Goal: Complete application form

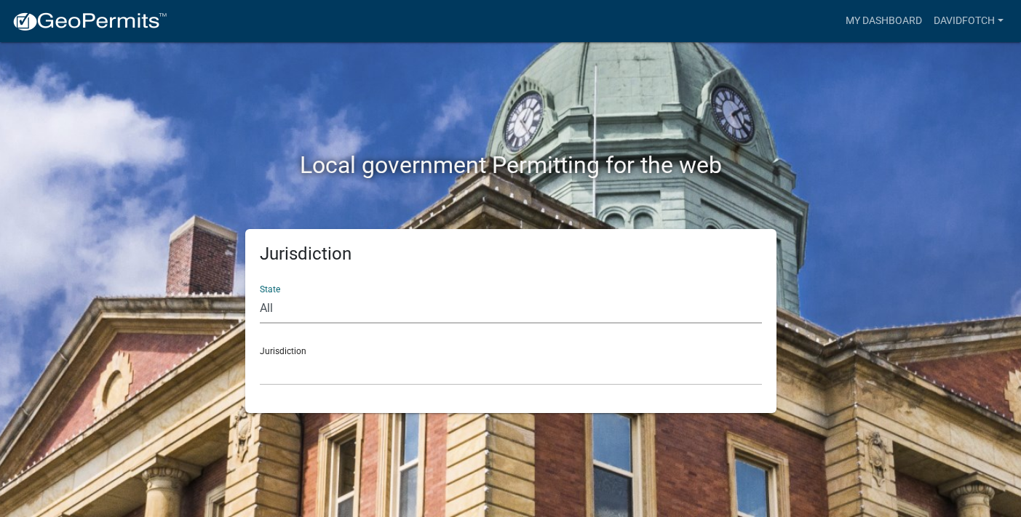
select select "[US_STATE]"
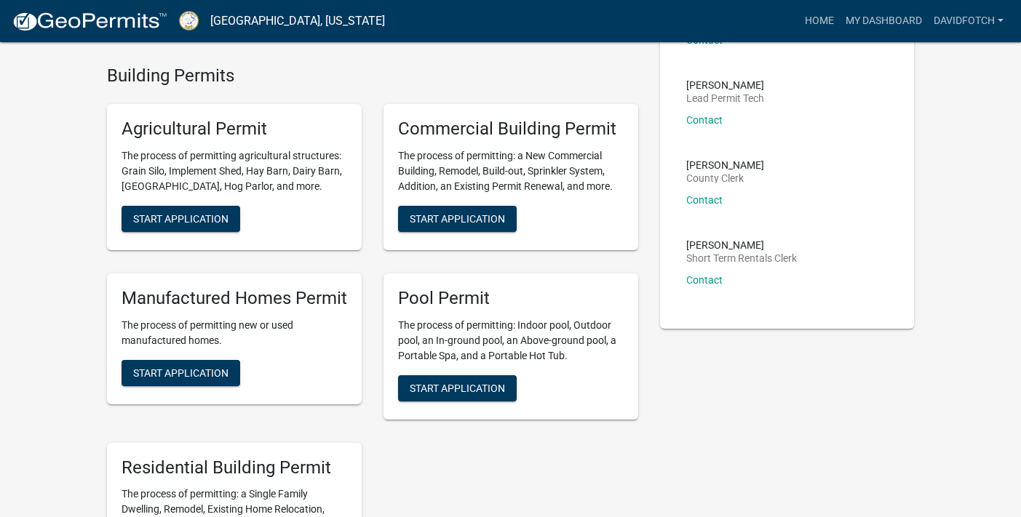
scroll to position [324, 0]
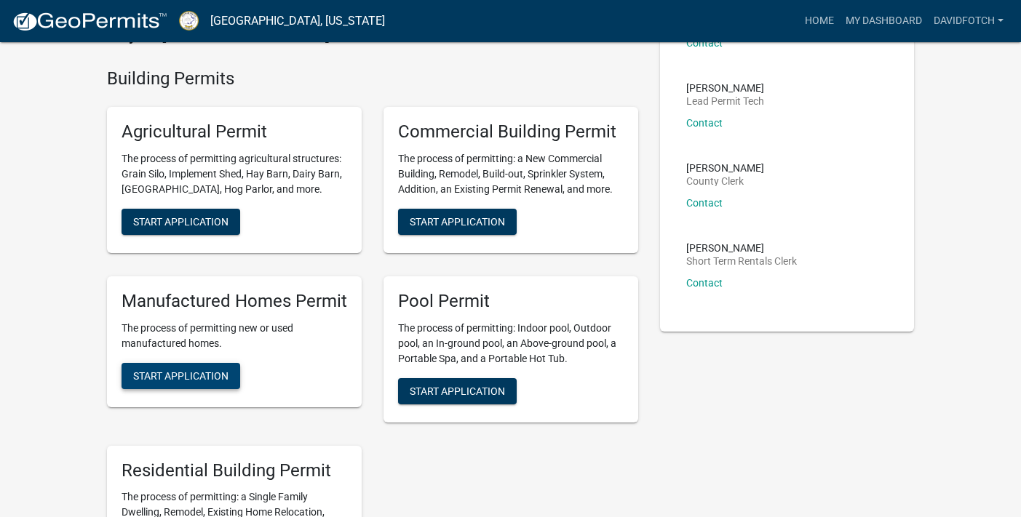
click at [196, 370] on span "Start Application" at bounding box center [180, 376] width 95 height 12
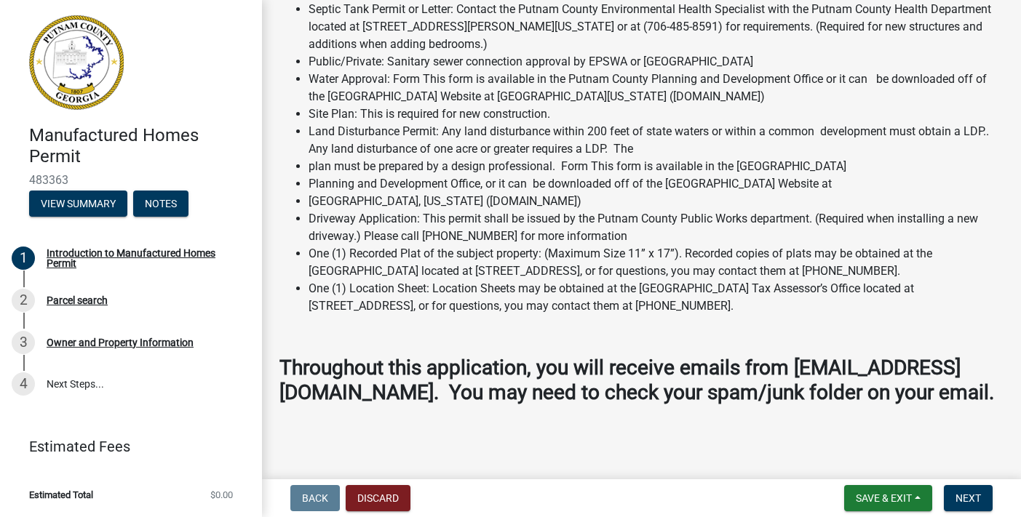
scroll to position [1548, 0]
click at [971, 504] on button "Next" at bounding box center [968, 498] width 49 height 26
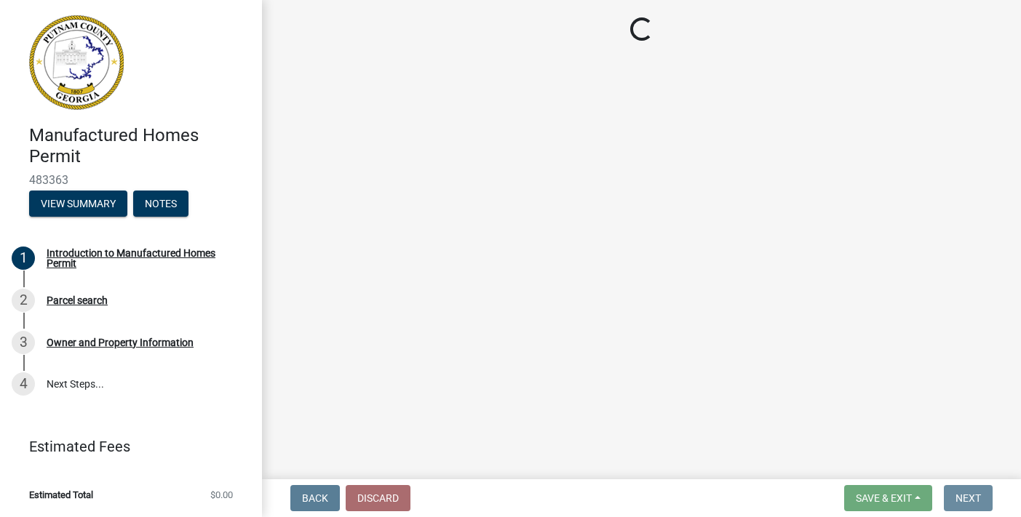
scroll to position [0, 0]
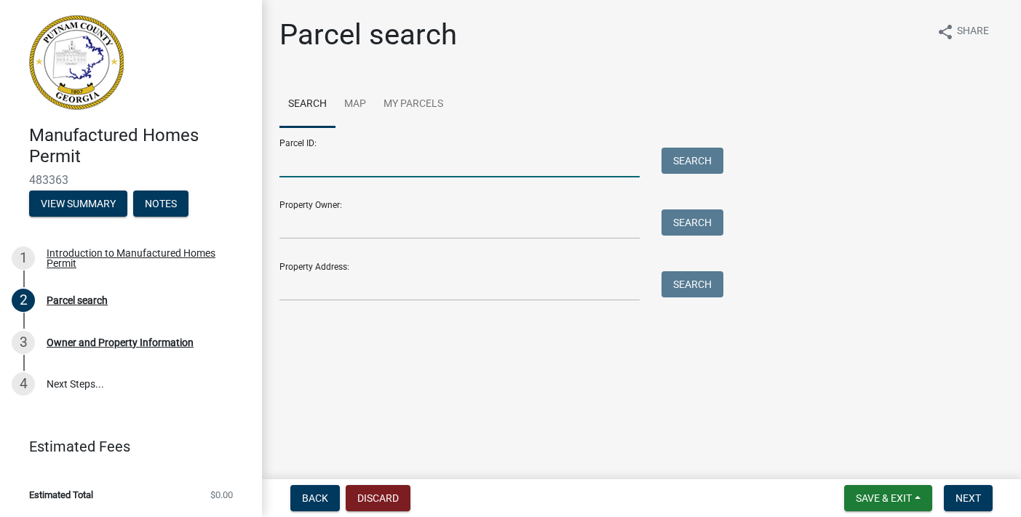
click at [357, 169] on input "Parcel ID:" at bounding box center [459, 163] width 360 height 30
type input "056003023001"
click at [708, 158] on button "Search" at bounding box center [692, 161] width 62 height 26
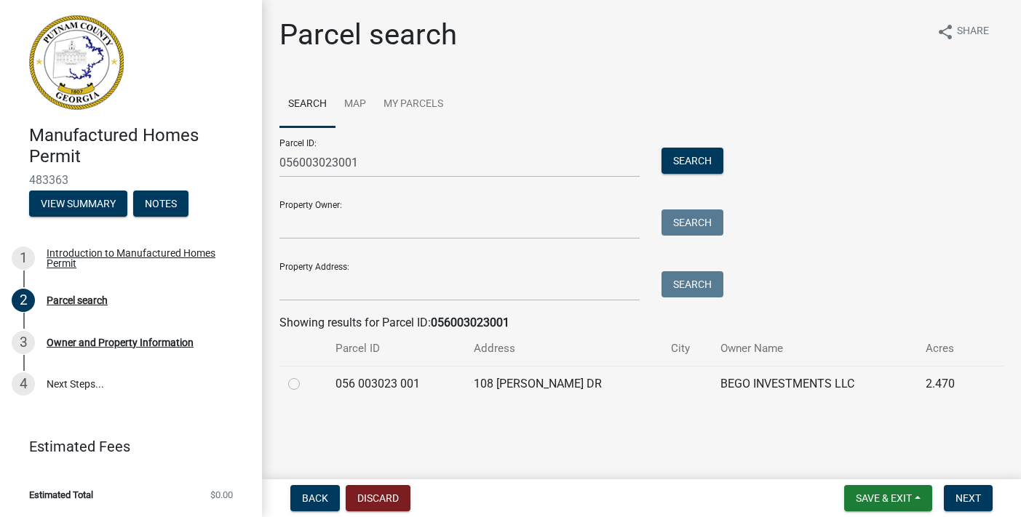
click at [306, 375] on label at bounding box center [306, 375] width 0 height 0
click at [306, 381] on 001 "radio" at bounding box center [310, 379] width 9 height 9
radio 001 "true"
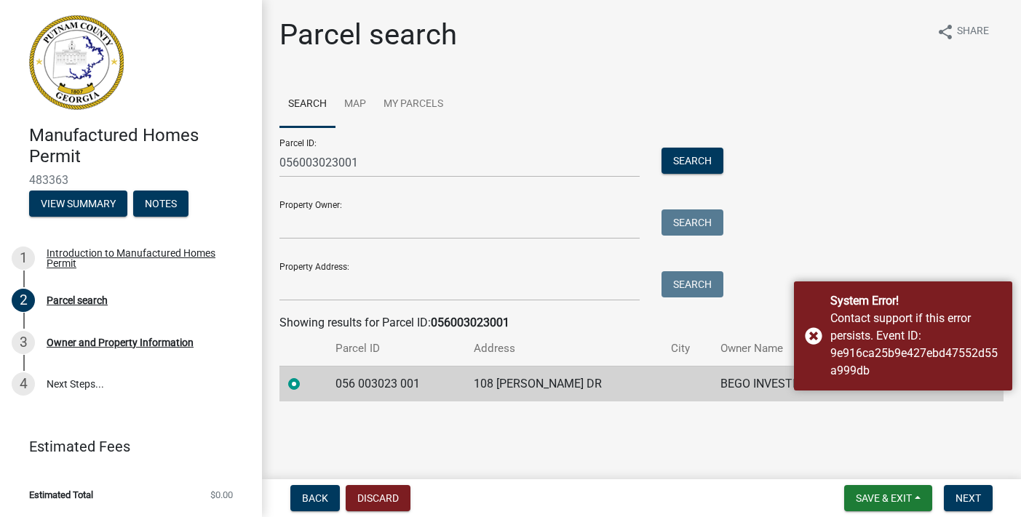
click at [581, 441] on main "Parcel search share Share Search Map My Parcels Parcel ID: 056003023001 Search …" at bounding box center [641, 237] width 759 height 474
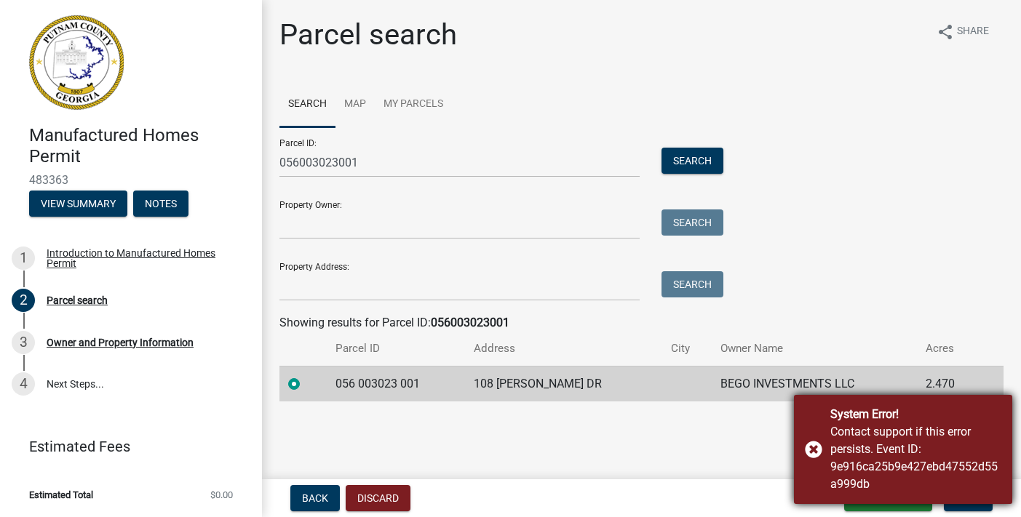
click at [810, 445] on div "System Error! Contact support if this error persists. Event ID: 9e916ca25b9e427…" at bounding box center [903, 449] width 218 height 109
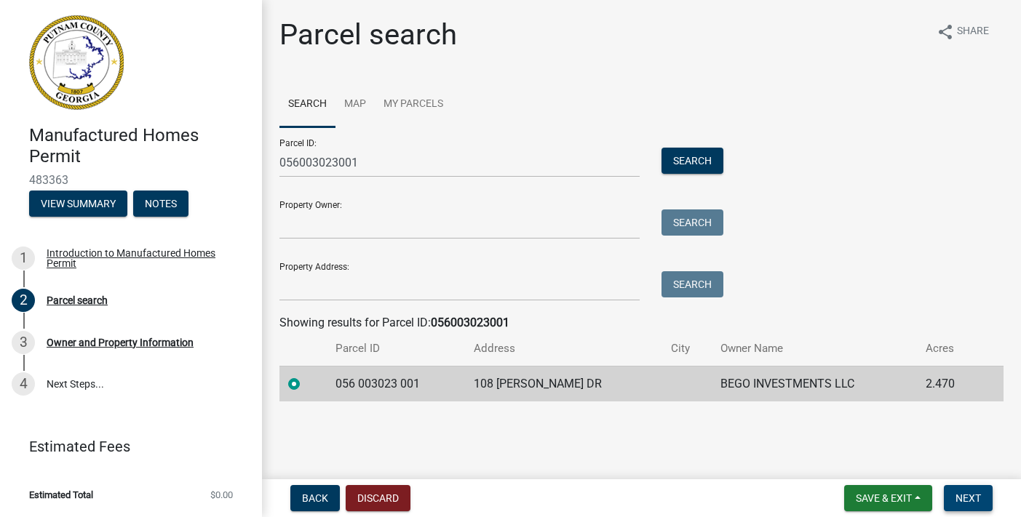
click at [967, 501] on span "Next" at bounding box center [967, 499] width 25 height 12
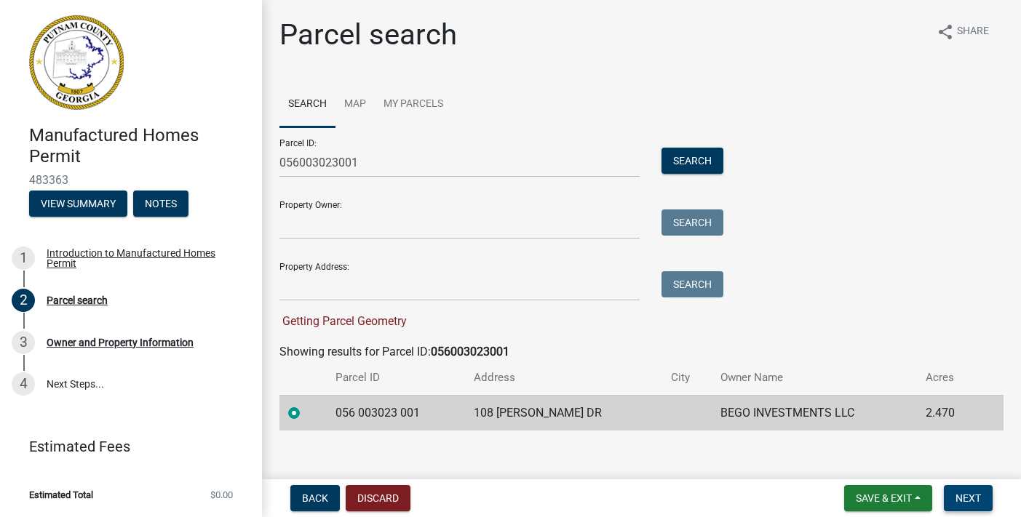
click at [967, 501] on span "Next" at bounding box center [967, 499] width 25 height 12
click at [971, 495] on span "Next" at bounding box center [967, 499] width 25 height 12
drag, startPoint x: 358, startPoint y: 164, endPoint x: 258, endPoint y: 164, distance: 100.4
click at [258, 164] on div "Manufactured Homes Permit 483363 View Summary Notes 1 Introduction to Manufactu…" at bounding box center [510, 258] width 1021 height 517
click at [375, 501] on button "Discard" at bounding box center [378, 498] width 65 height 26
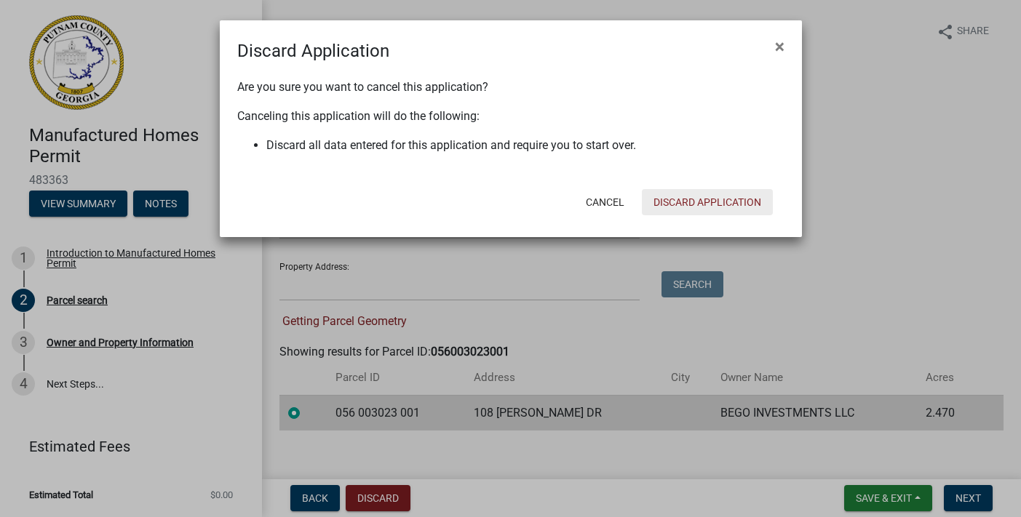
click at [706, 201] on button "Discard Application" at bounding box center [707, 202] width 131 height 26
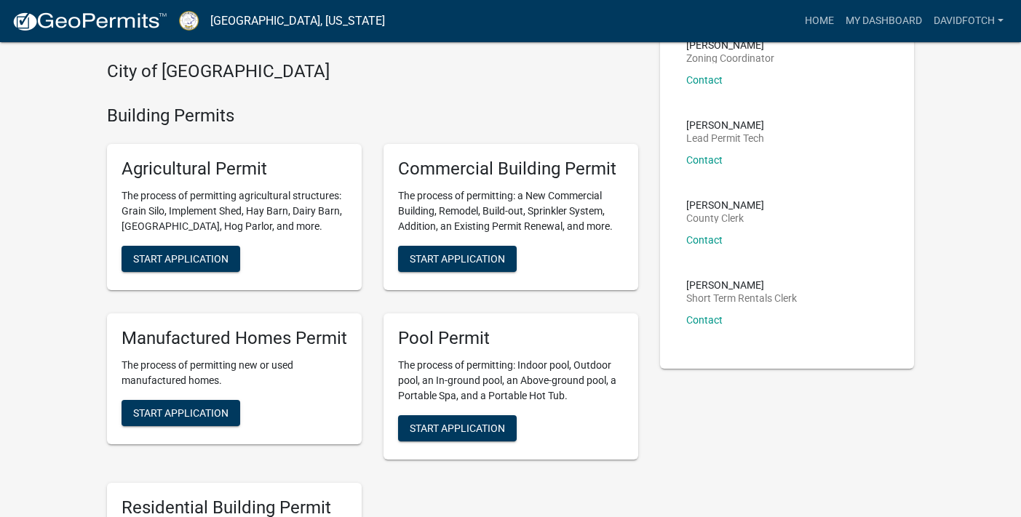
scroll to position [288, 0]
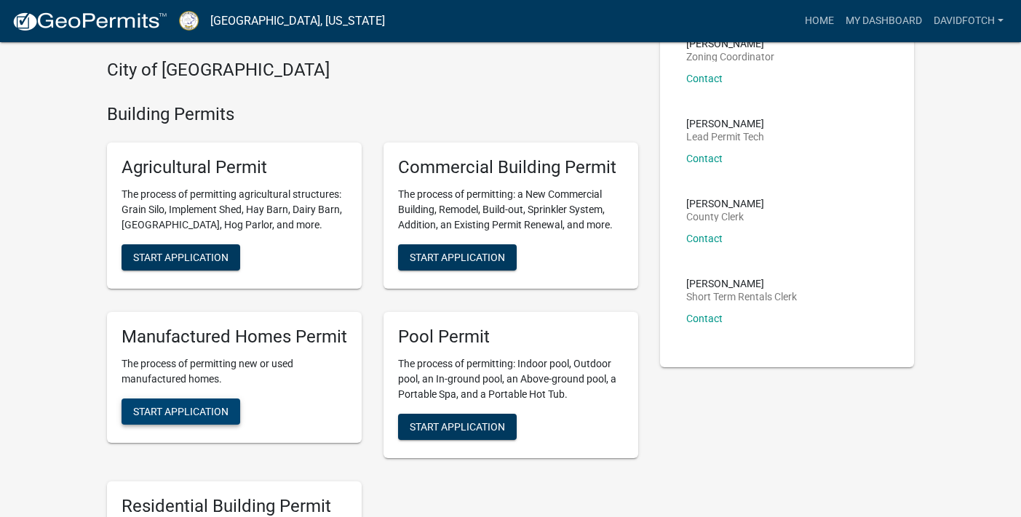
click at [177, 406] on span "Start Application" at bounding box center [180, 411] width 95 height 12
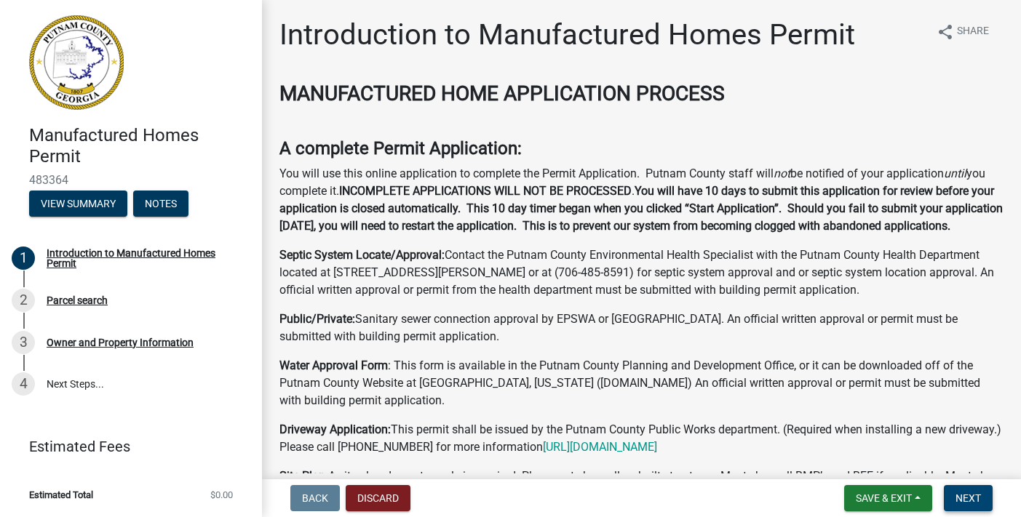
click at [966, 498] on span "Next" at bounding box center [967, 499] width 25 height 12
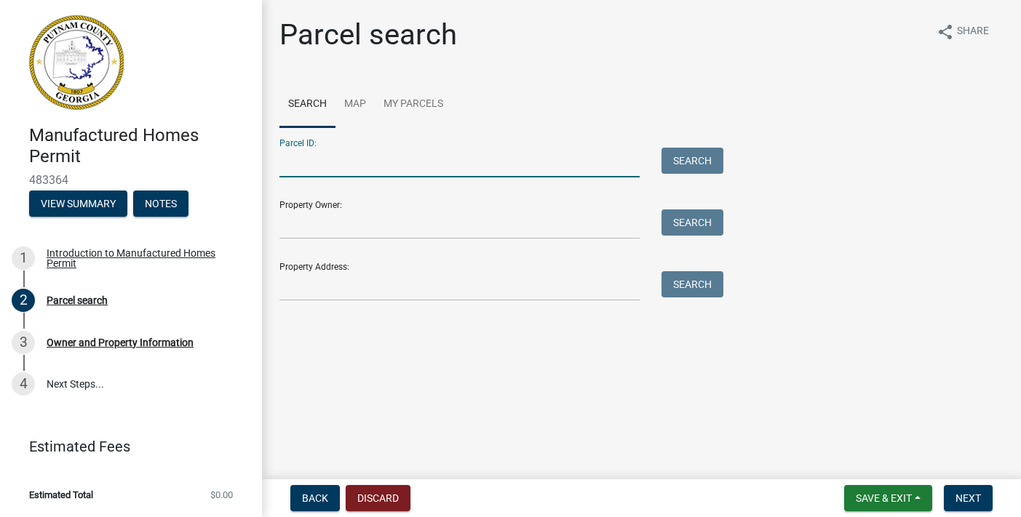
click at [292, 162] on input "Parcel ID:" at bounding box center [459, 163] width 360 height 30
paste input "056003023001"
type input "056003023001"
click at [709, 159] on button "Search" at bounding box center [692, 161] width 62 height 26
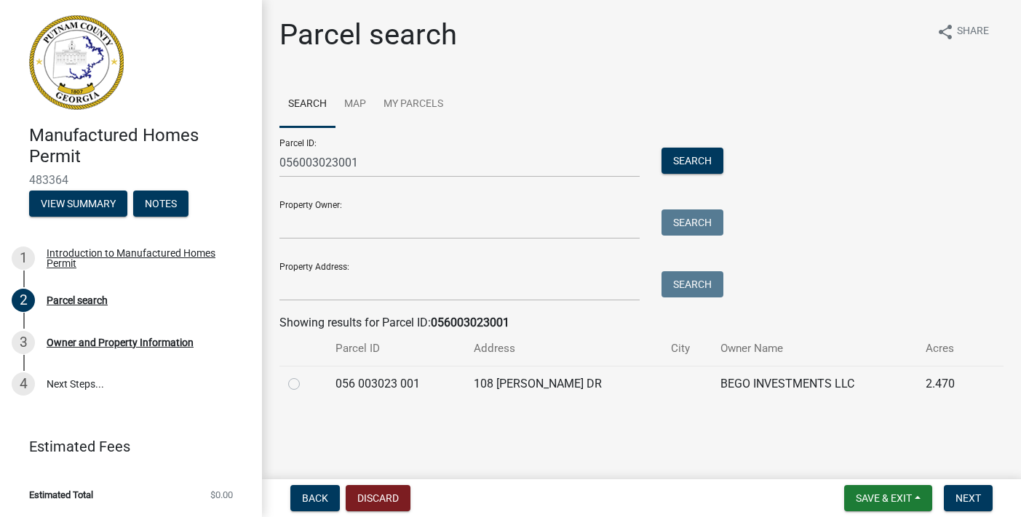
click at [306, 375] on label at bounding box center [306, 375] width 0 height 0
click at [306, 385] on 001 "radio" at bounding box center [310, 379] width 9 height 9
radio 001 "true"
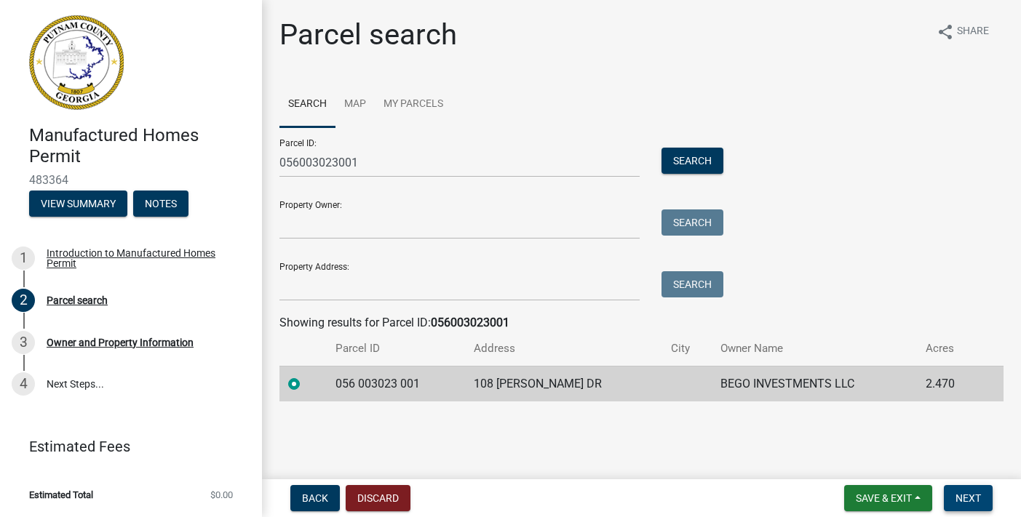
click at [964, 497] on span "Next" at bounding box center [967, 499] width 25 height 12
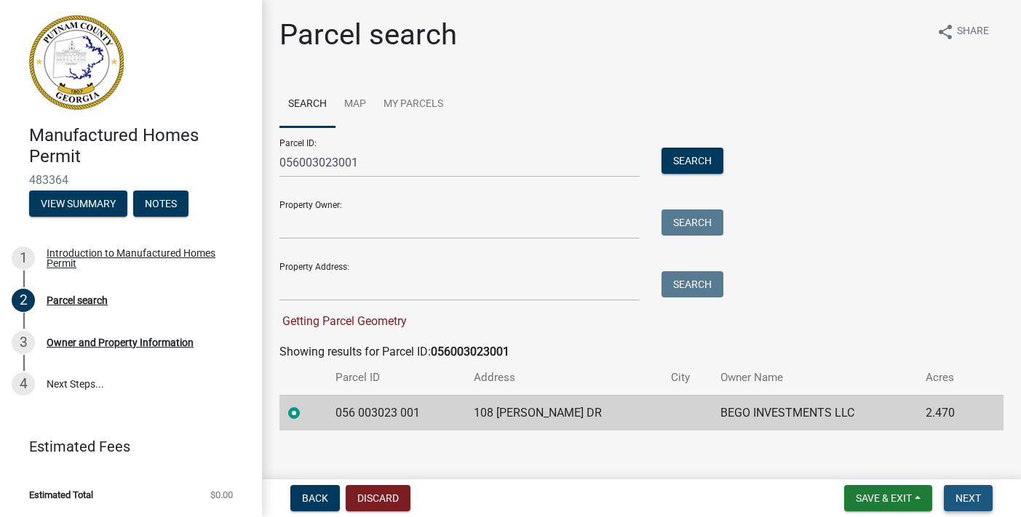
click at [964, 499] on span "Next" at bounding box center [967, 499] width 25 height 12
click at [974, 500] on span "Next" at bounding box center [967, 499] width 25 height 12
click at [974, 497] on span "Next" at bounding box center [967, 499] width 25 height 12
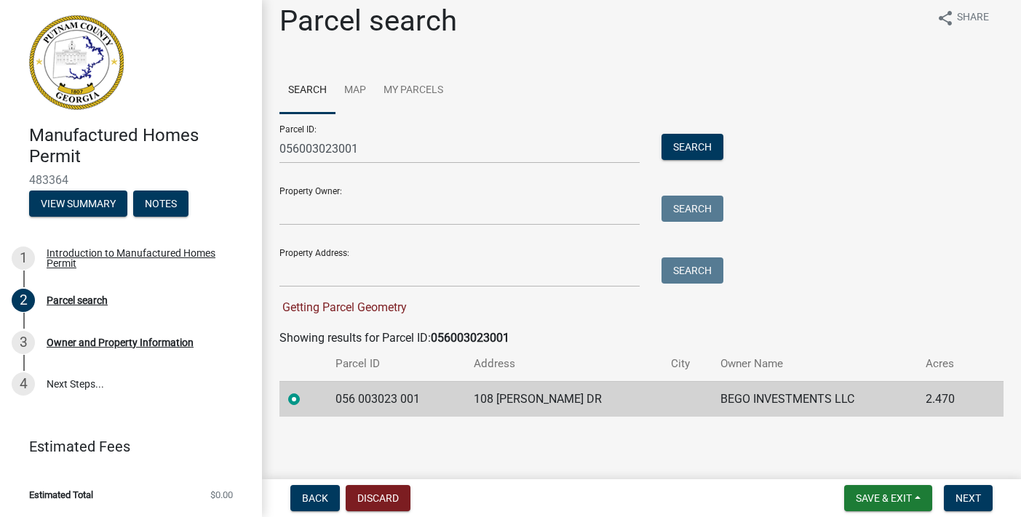
scroll to position [13, 0]
click at [306, 391] on label at bounding box center [306, 391] width 0 height 0
click at [306, 399] on 001 "radio" at bounding box center [310, 395] width 9 height 9
click at [969, 499] on span "Next" at bounding box center [967, 499] width 25 height 12
click at [885, 501] on span "Save & Exit" at bounding box center [884, 499] width 56 height 12
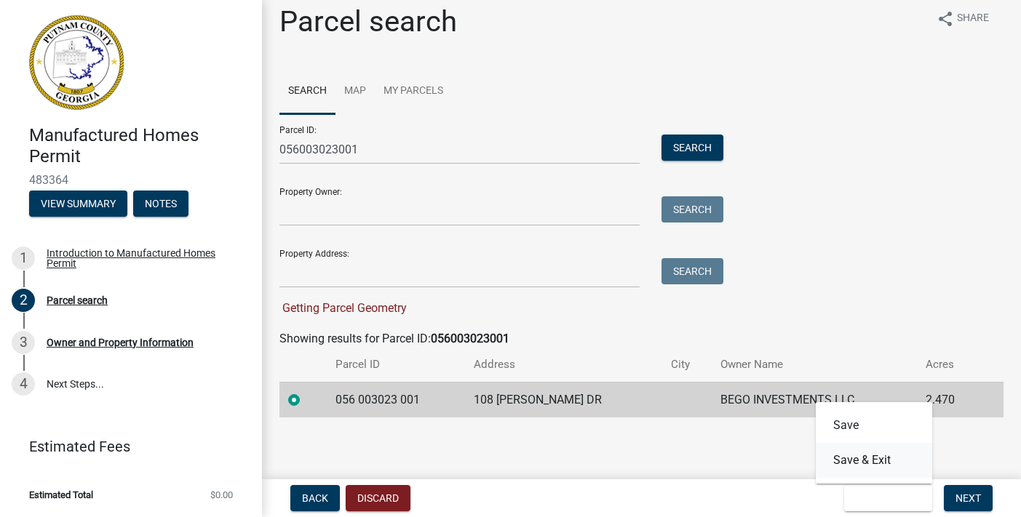
click at [877, 469] on button "Save & Exit" at bounding box center [874, 460] width 116 height 35
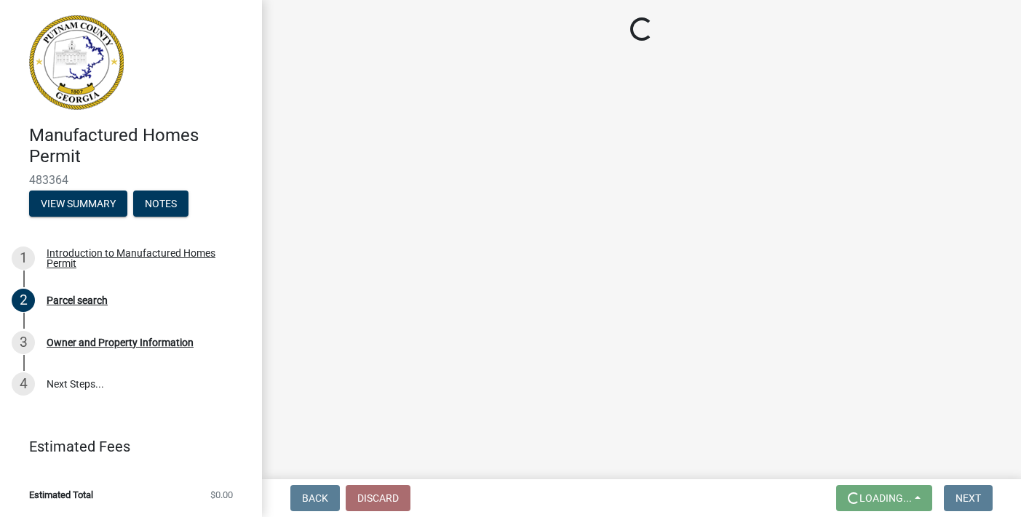
scroll to position [0, 0]
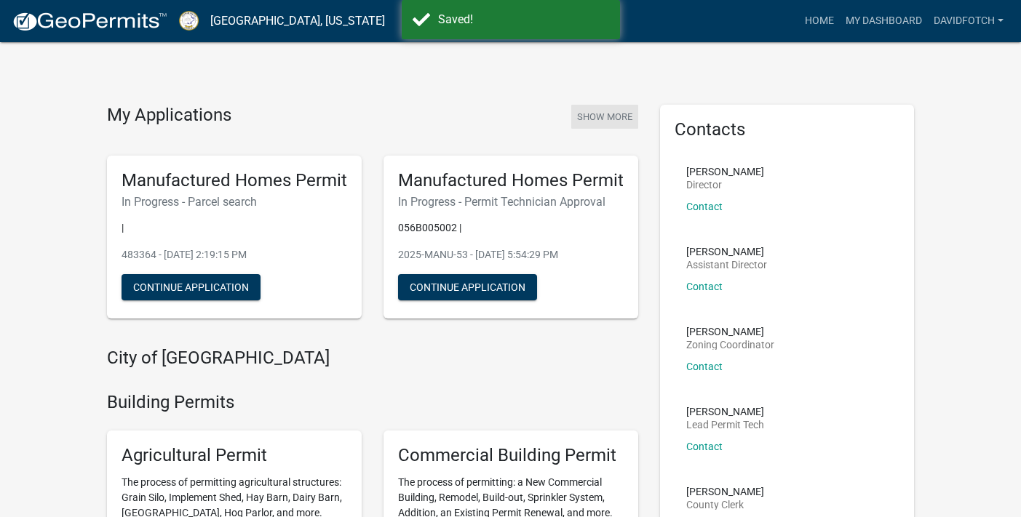
click at [610, 114] on button "Show More" at bounding box center [604, 117] width 67 height 24
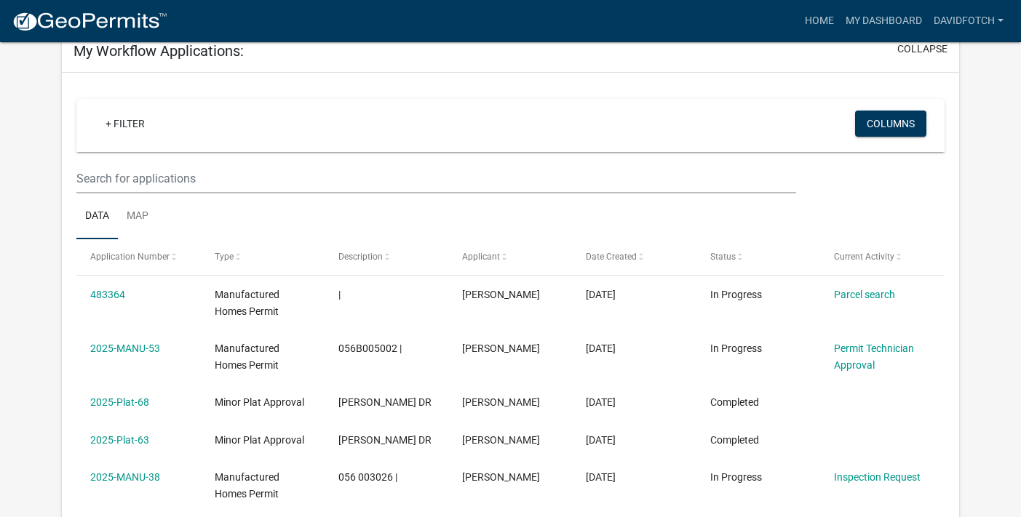
scroll to position [95, 0]
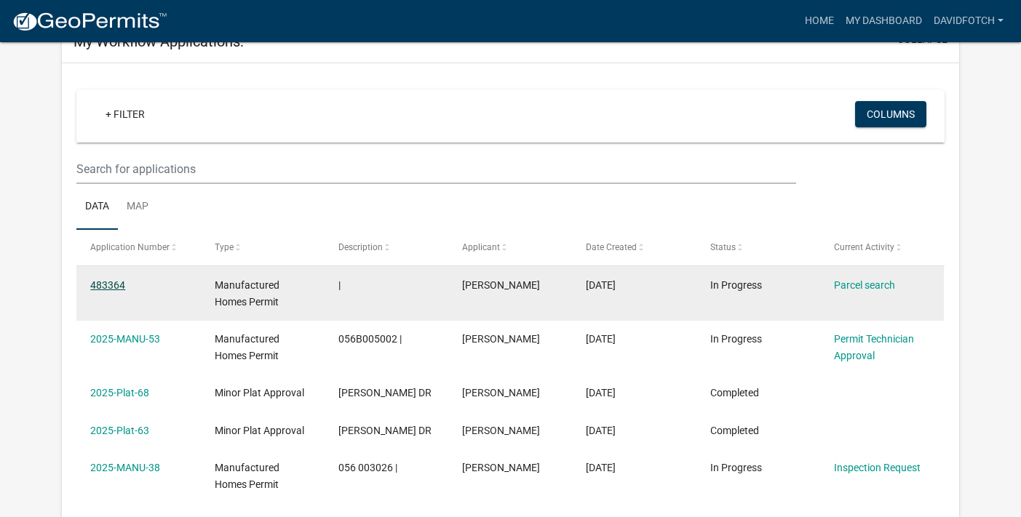
click at [115, 285] on link "483364" at bounding box center [107, 285] width 35 height 12
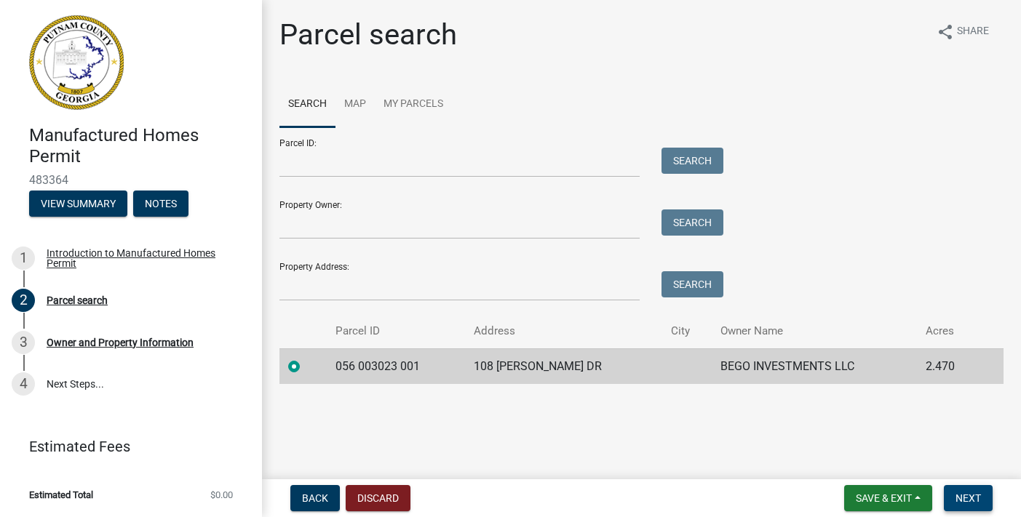
click at [963, 496] on span "Next" at bounding box center [967, 499] width 25 height 12
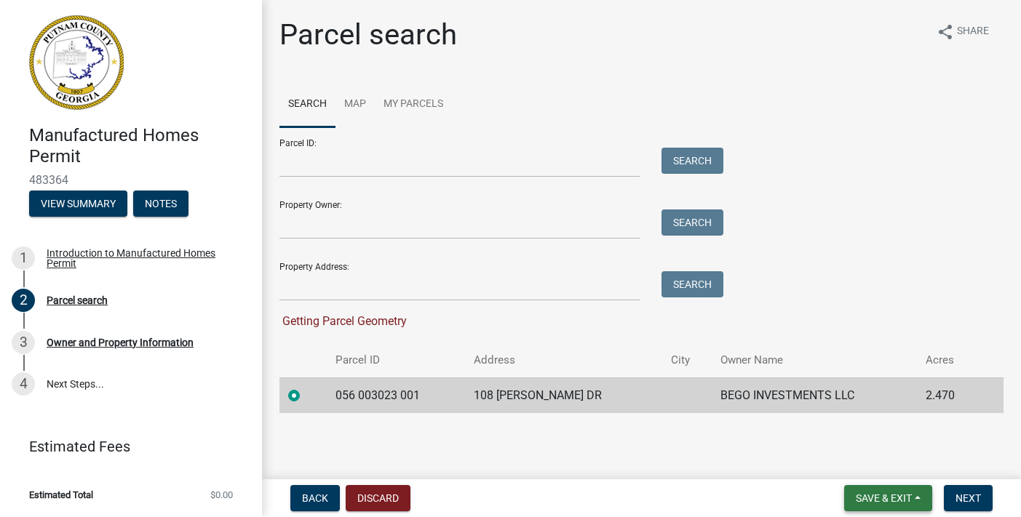
click at [864, 503] on span "Save & Exit" at bounding box center [884, 499] width 56 height 12
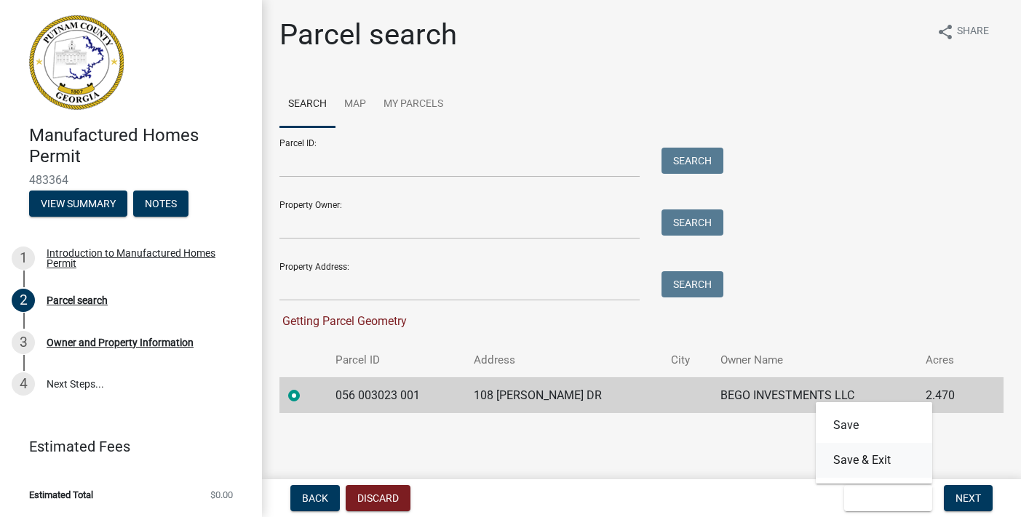
click at [848, 463] on button "Save & Exit" at bounding box center [874, 460] width 116 height 35
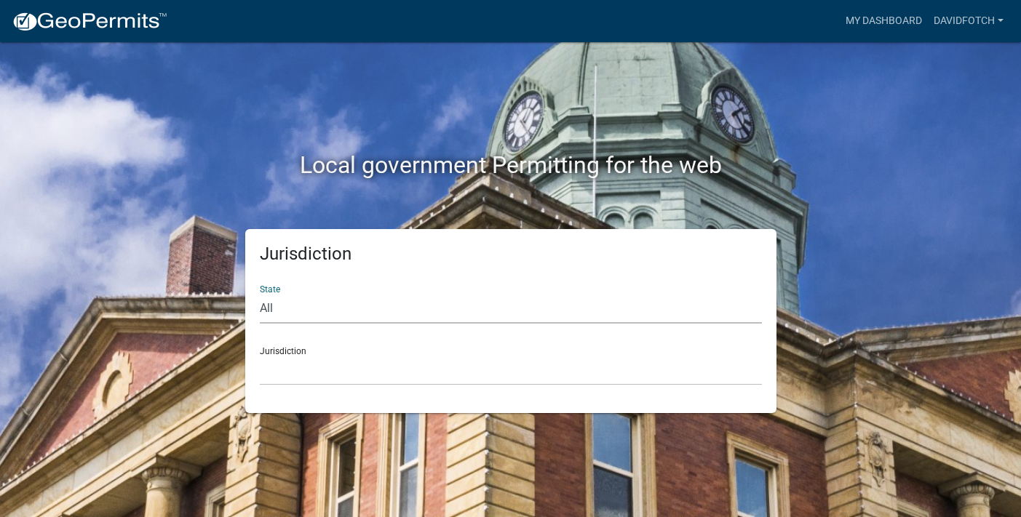
select select "[US_STATE]"
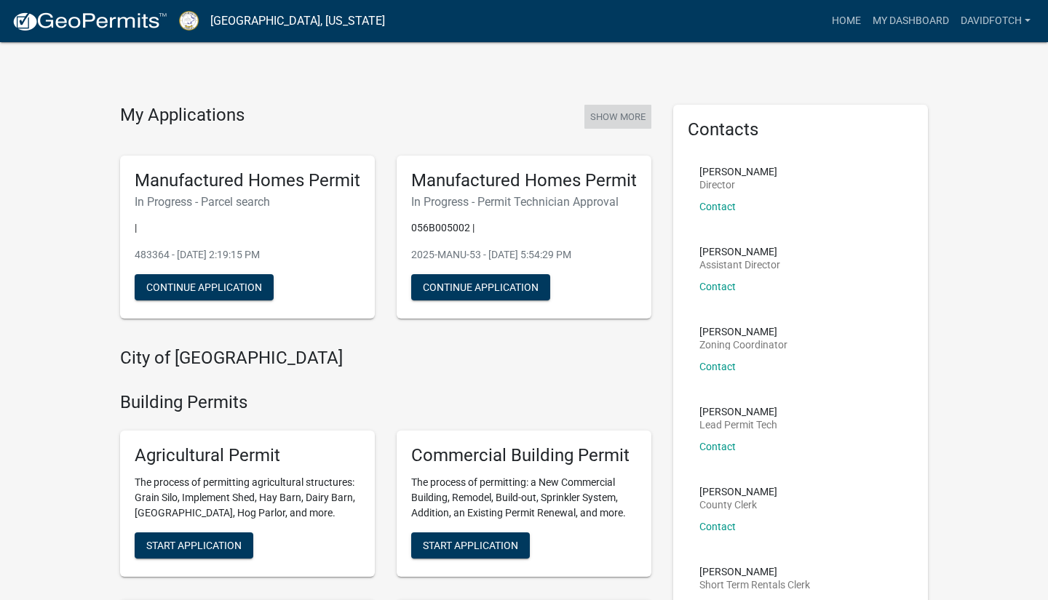
click at [632, 118] on button "Show More" at bounding box center [617, 117] width 67 height 24
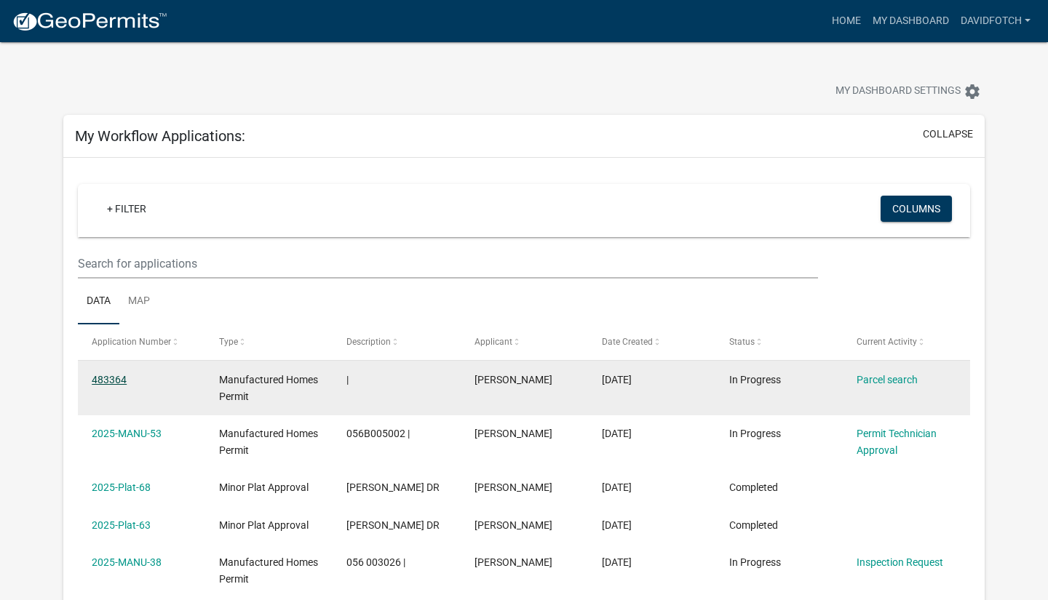
click at [112, 378] on link "483364" at bounding box center [109, 380] width 35 height 12
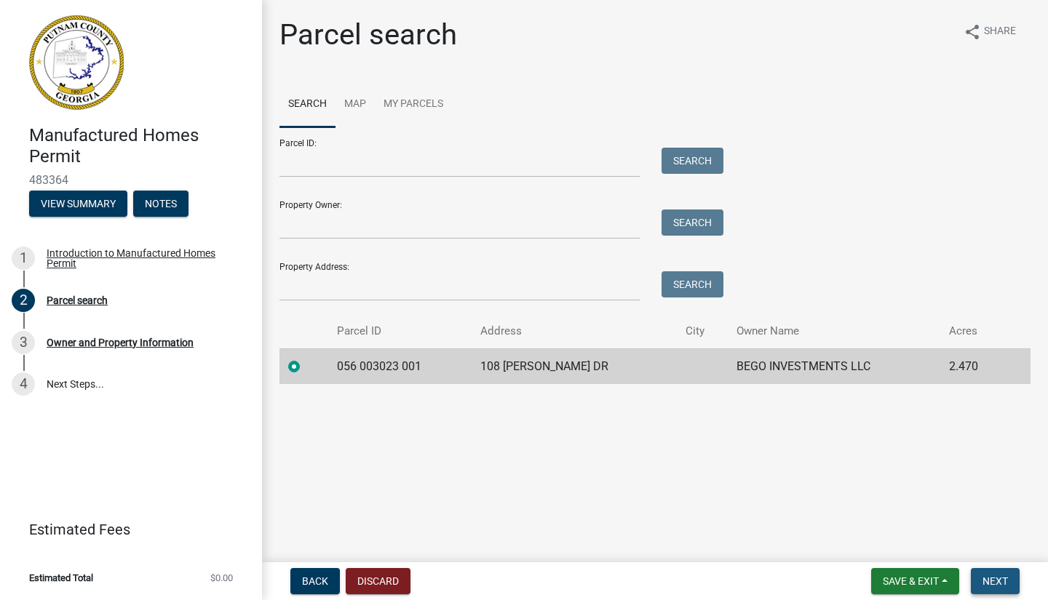
click at [1001, 517] on span "Next" at bounding box center [994, 582] width 25 height 12
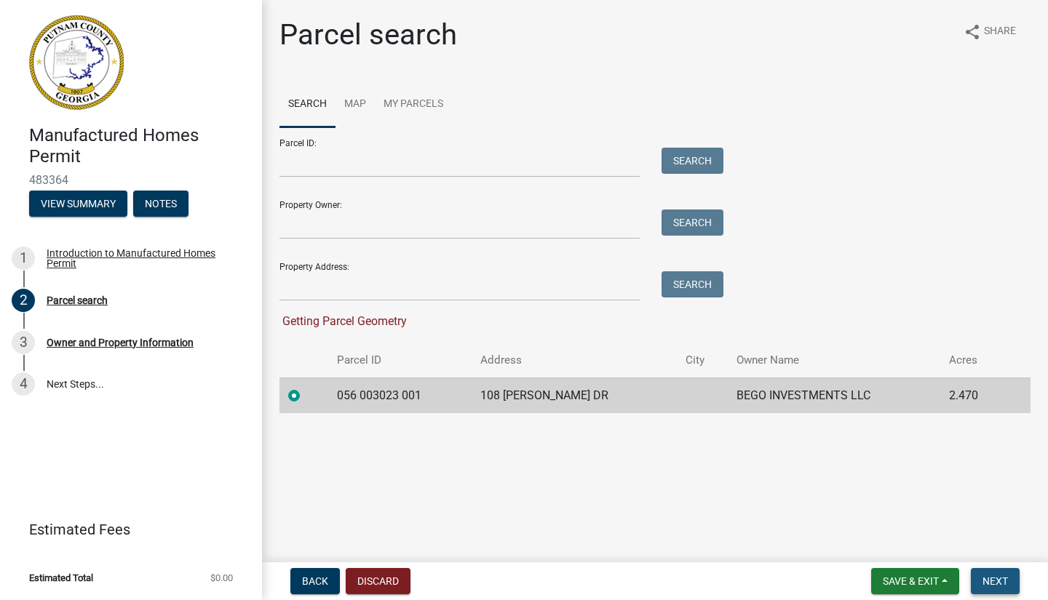
click at [1001, 517] on span "Next" at bounding box center [994, 582] width 25 height 12
click at [389, 517] on button "Discard" at bounding box center [378, 581] width 65 height 26
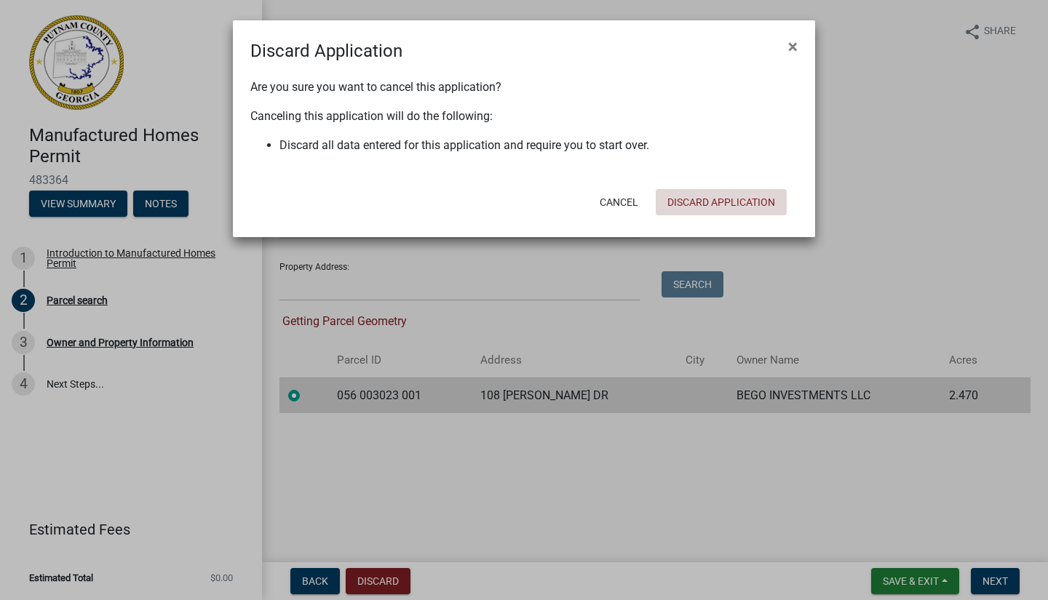
click at [713, 203] on button "Discard Application" at bounding box center [721, 202] width 131 height 26
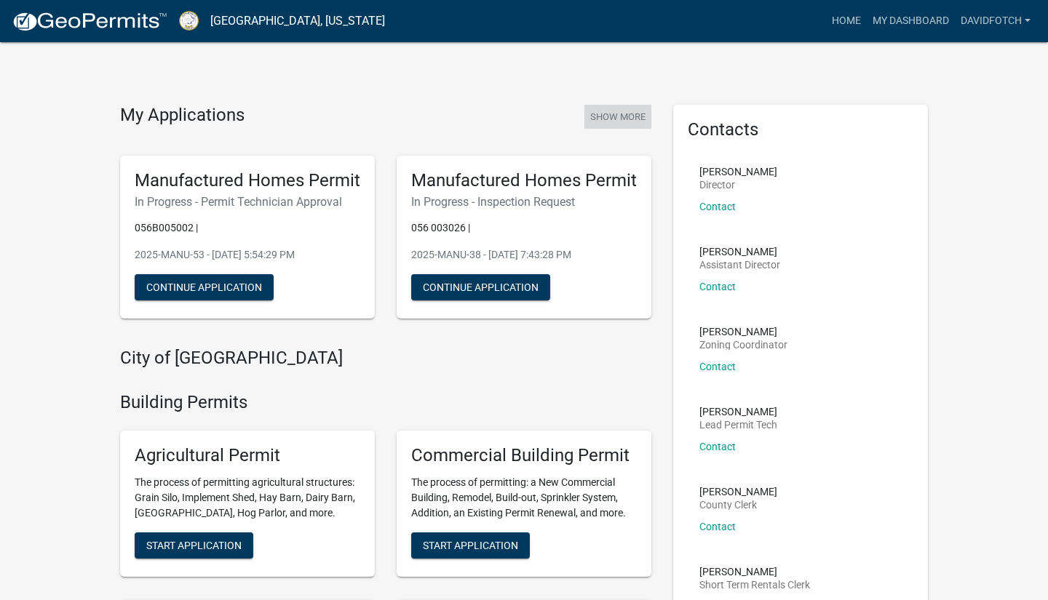
click at [624, 111] on button "Show More" at bounding box center [617, 117] width 67 height 24
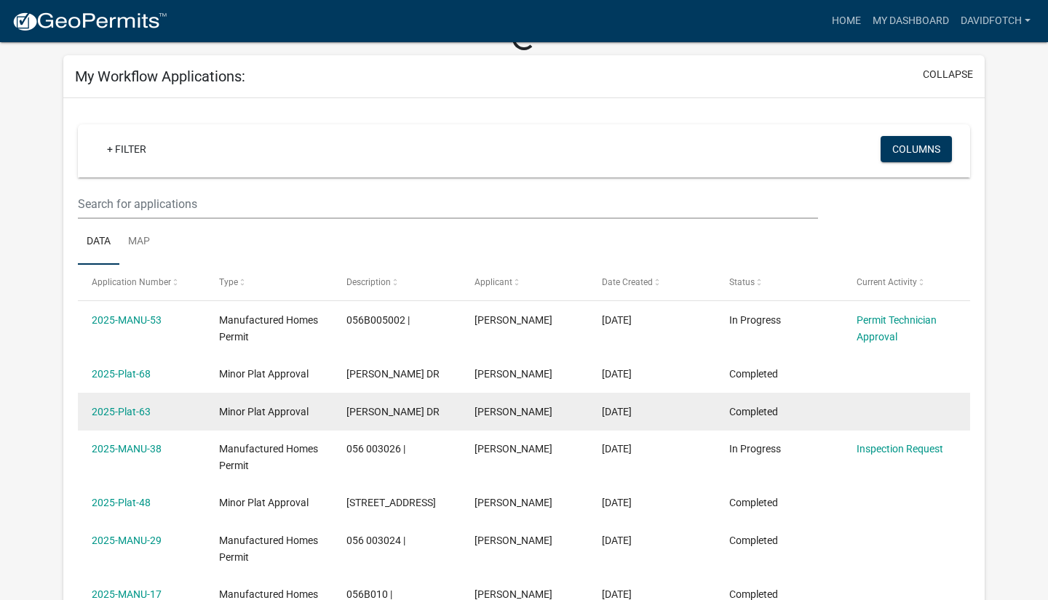
scroll to position [86, 0]
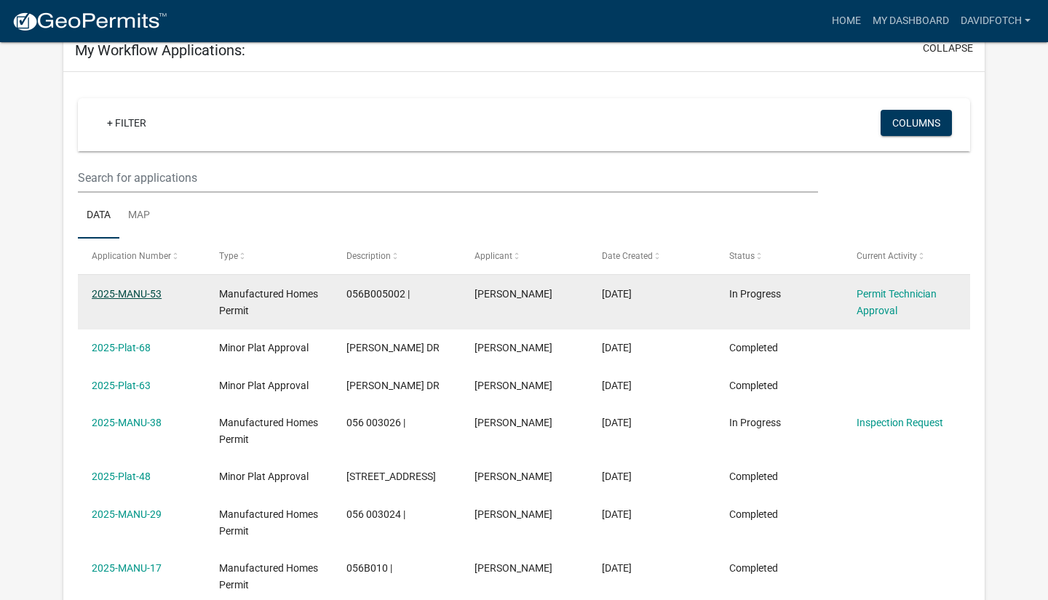
click at [116, 296] on link "2025-MANU-53" at bounding box center [127, 294] width 70 height 12
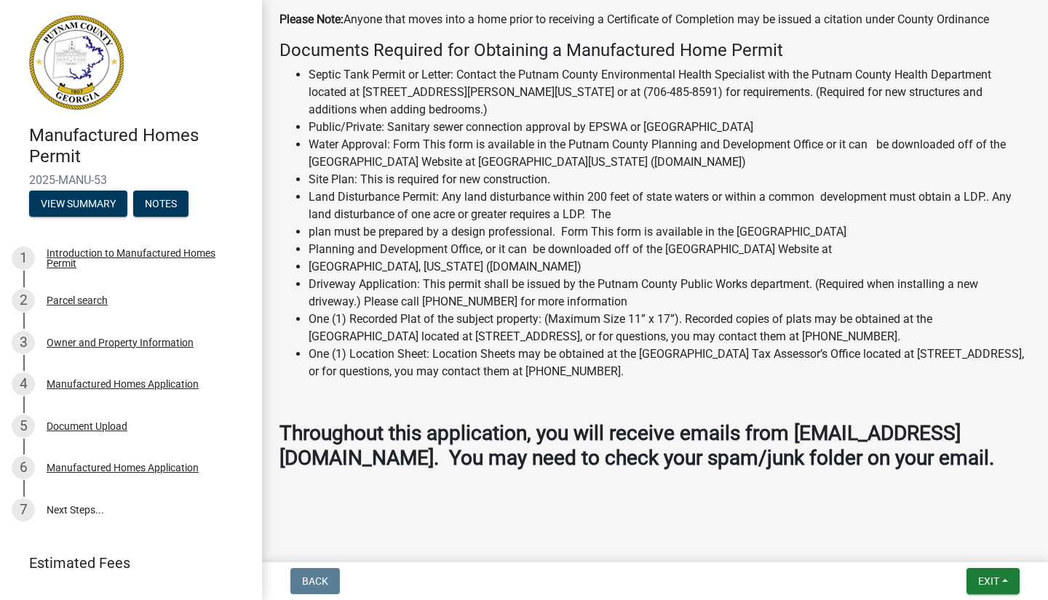
scroll to position [1603, 0]
click at [63, 198] on button "View Summary" at bounding box center [78, 204] width 98 height 26
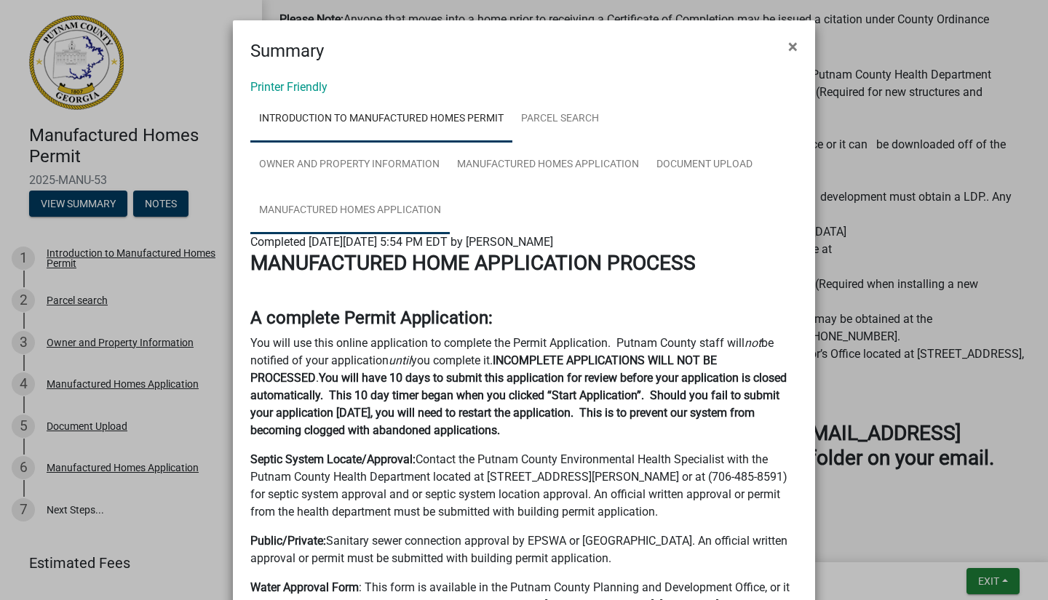
scroll to position [0, 0]
click at [314, 87] on link "Printer Friendly" at bounding box center [288, 87] width 77 height 14
click at [794, 49] on span "×" at bounding box center [792, 46] width 9 height 20
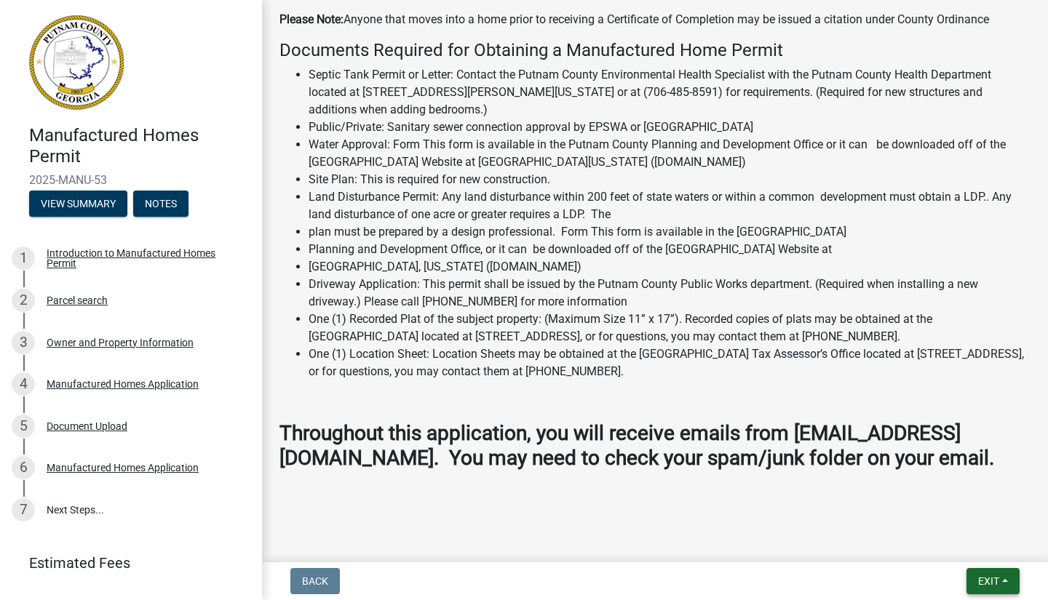
click at [979, 517] on span "Exit" at bounding box center [988, 582] width 21 height 12
click at [970, 517] on button "Save & Exit" at bounding box center [962, 543] width 116 height 35
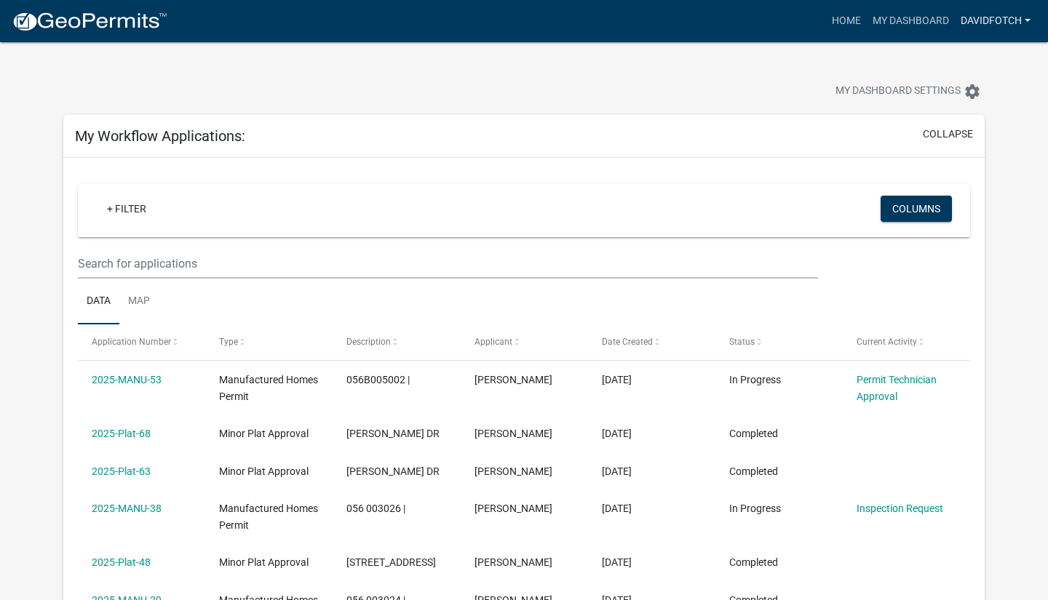
click at [1020, 21] on link "davidfotch" at bounding box center [995, 21] width 81 height 28
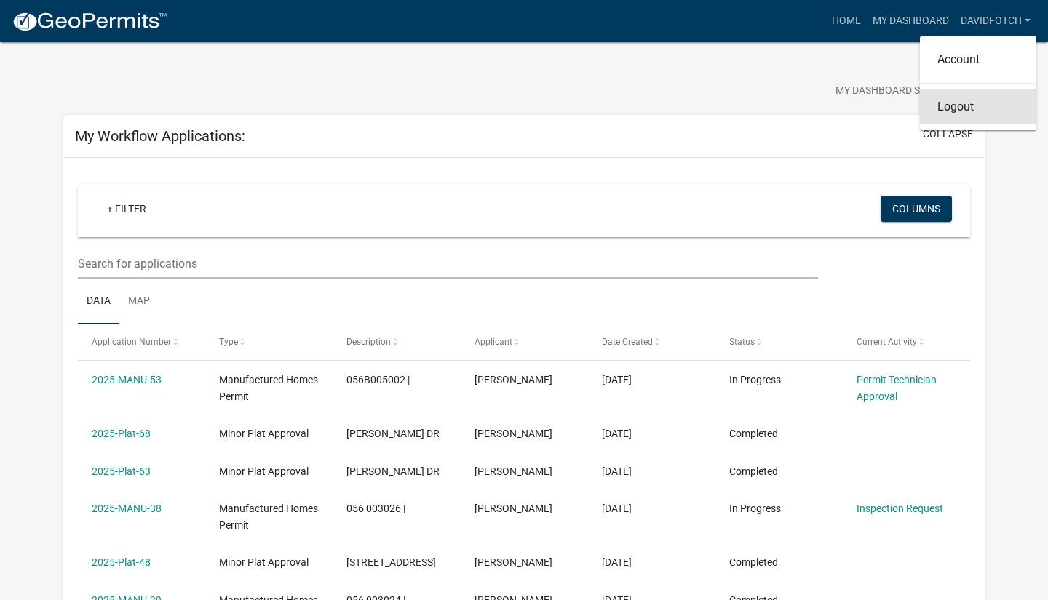
click at [961, 110] on link "Logout" at bounding box center [978, 106] width 116 height 35
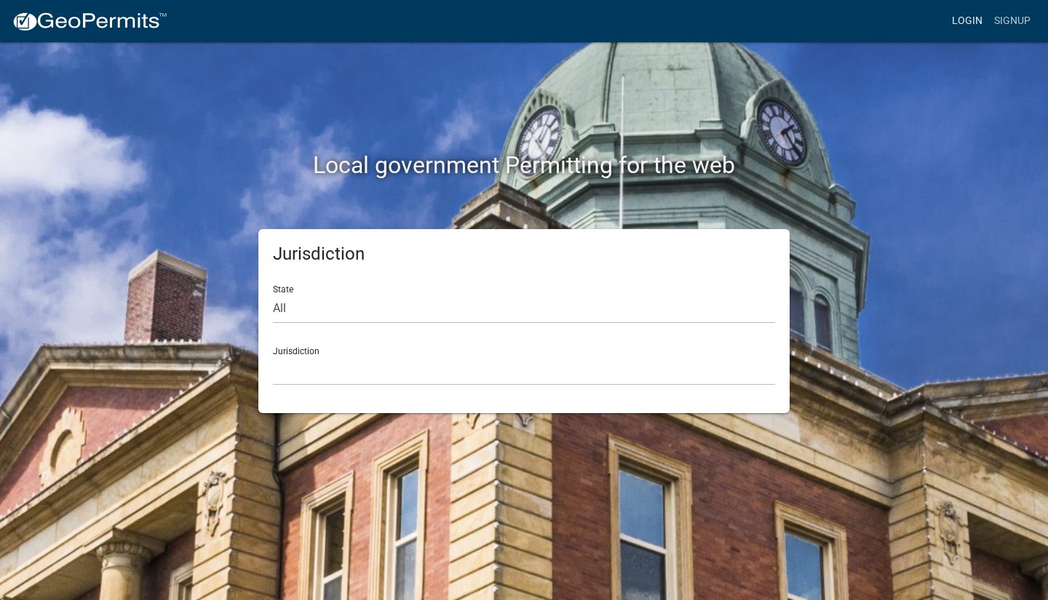
click at [971, 19] on link "Login" at bounding box center [967, 21] width 42 height 28
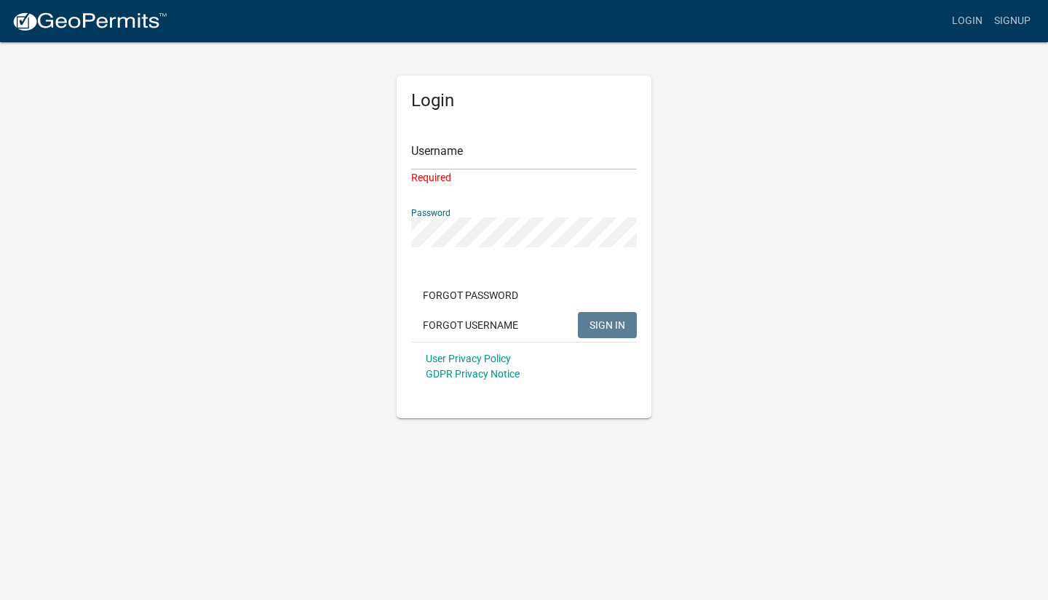
click at [621, 205] on div "Password" at bounding box center [524, 222] width 226 height 50
type input "davidfotch"
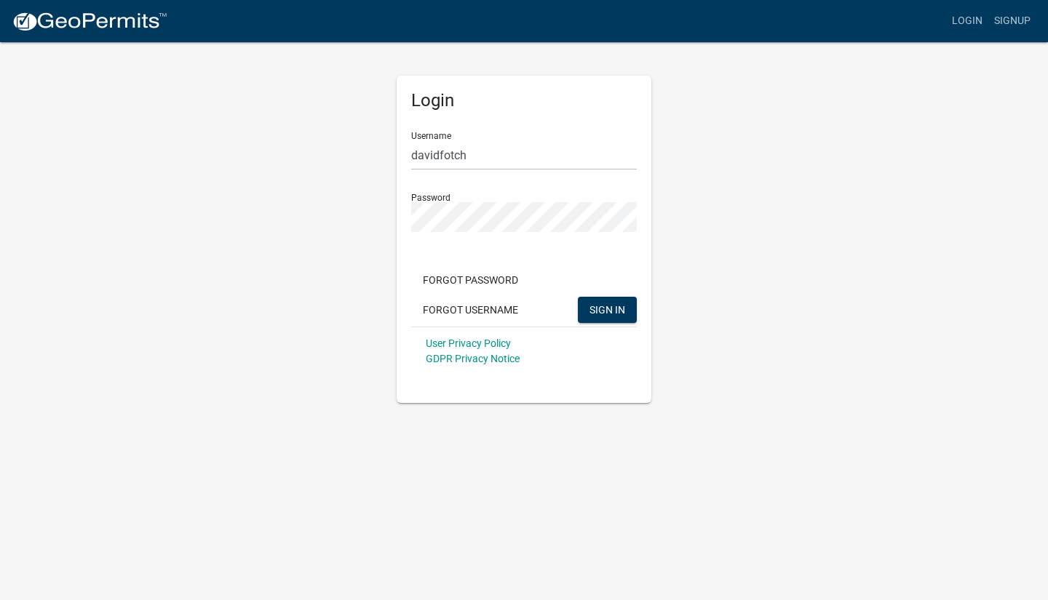
click at [607, 309] on button "SIGN IN" at bounding box center [607, 310] width 59 height 26
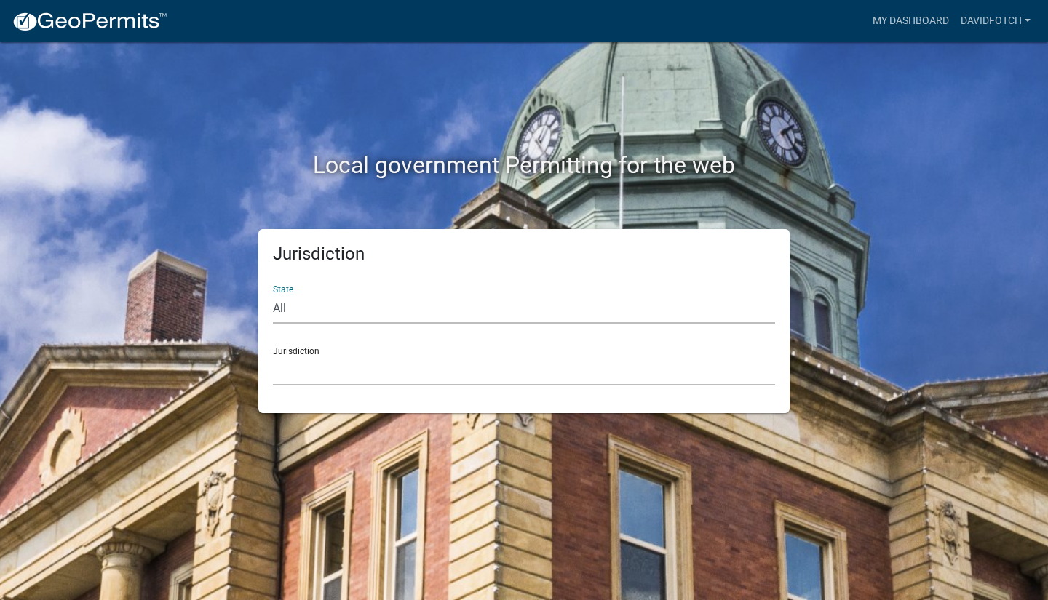
select select "[US_STATE]"
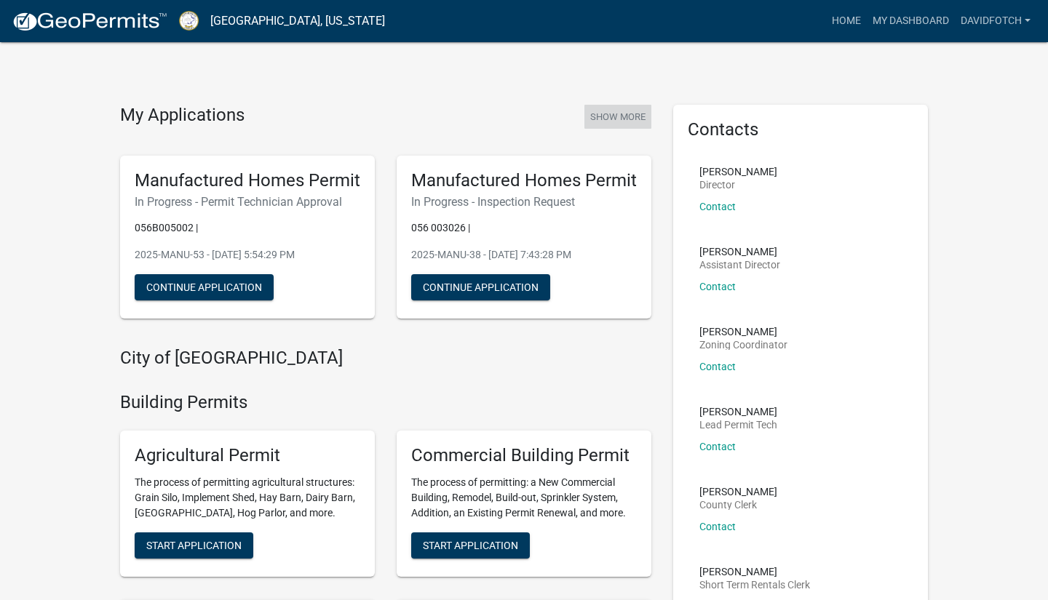
click at [611, 108] on button "Show More" at bounding box center [617, 117] width 67 height 24
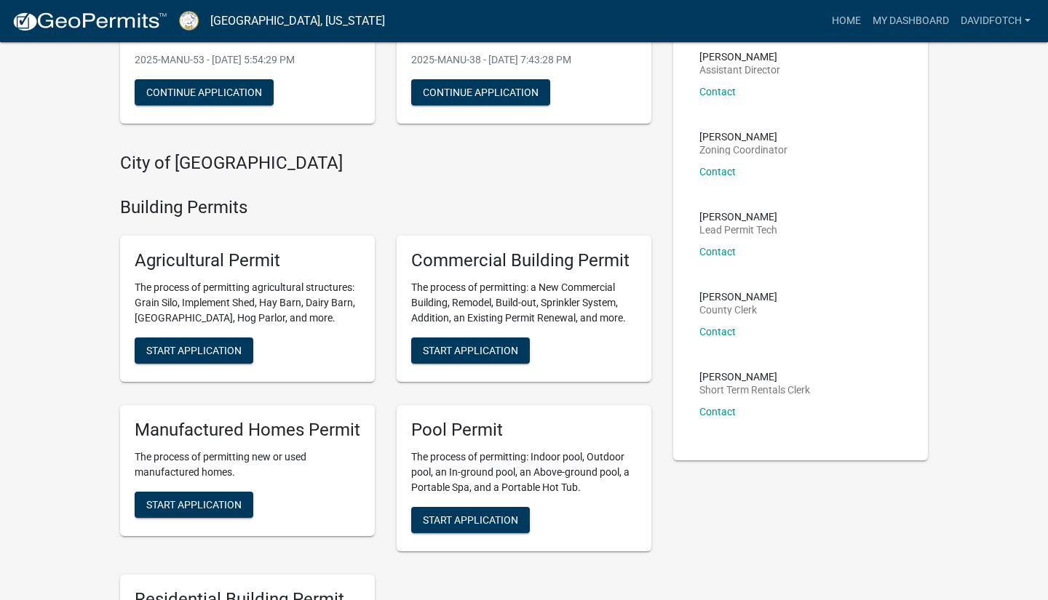
scroll to position [203, 0]
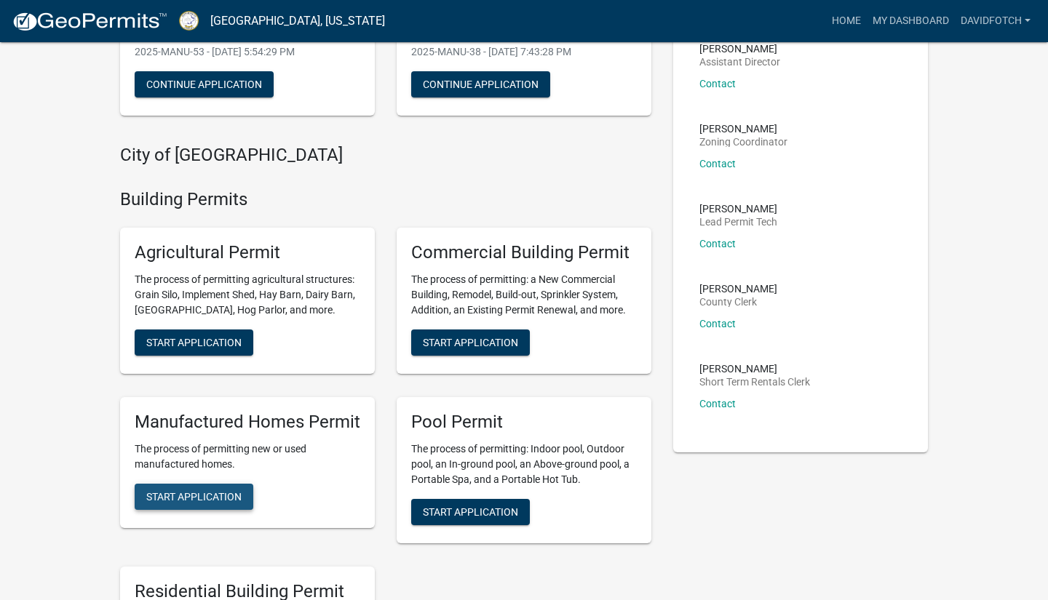
click at [194, 490] on span "Start Application" at bounding box center [193, 496] width 95 height 12
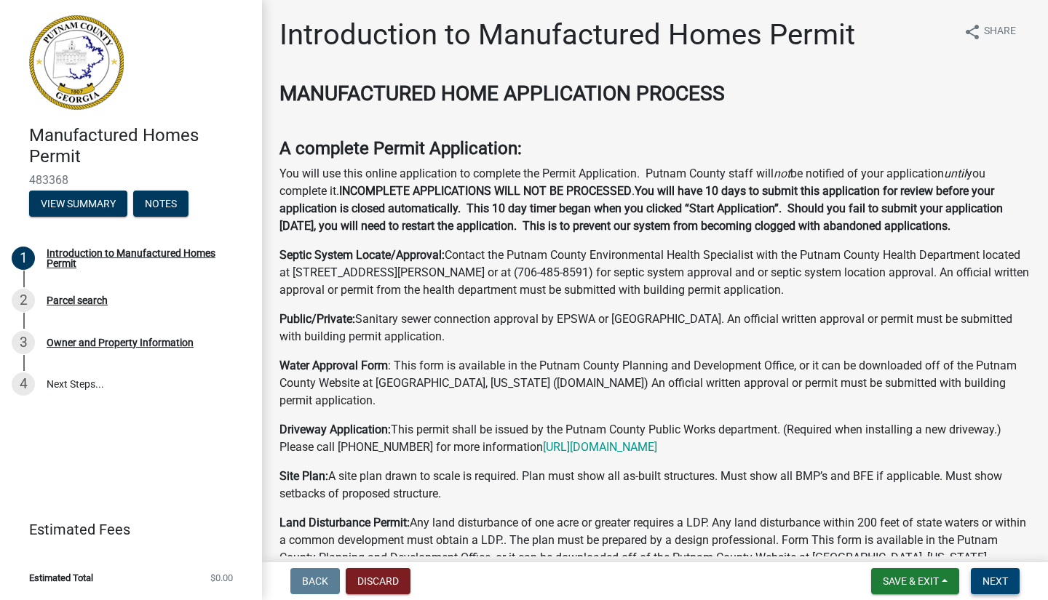
click at [988, 517] on span "Next" at bounding box center [994, 582] width 25 height 12
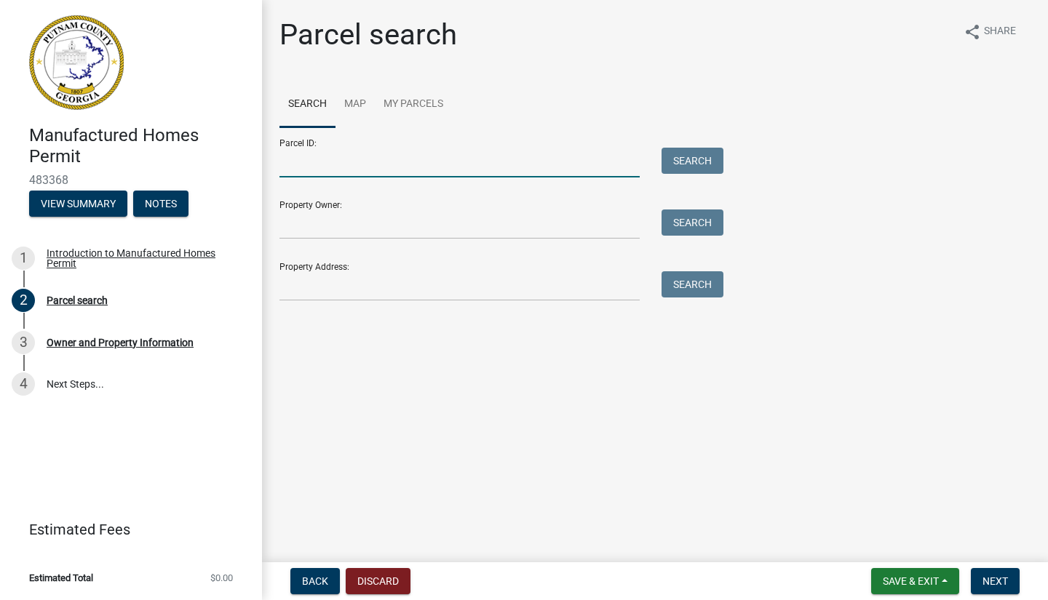
click at [342, 162] on input "Parcel ID:" at bounding box center [459, 163] width 360 height 30
paste input "056003023001"
type input "056003023001"
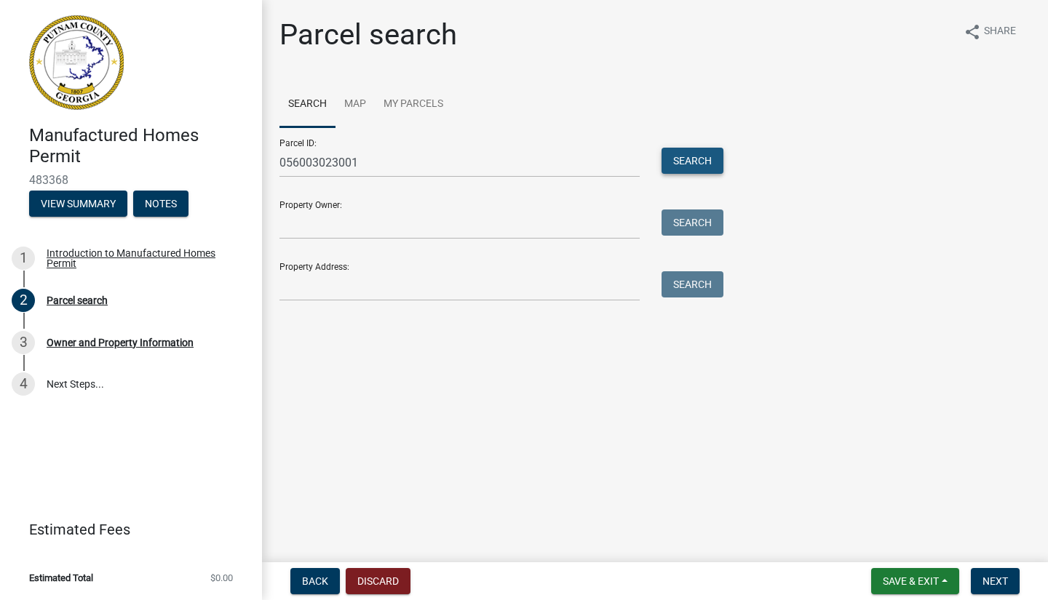
click at [688, 163] on button "Search" at bounding box center [692, 161] width 62 height 26
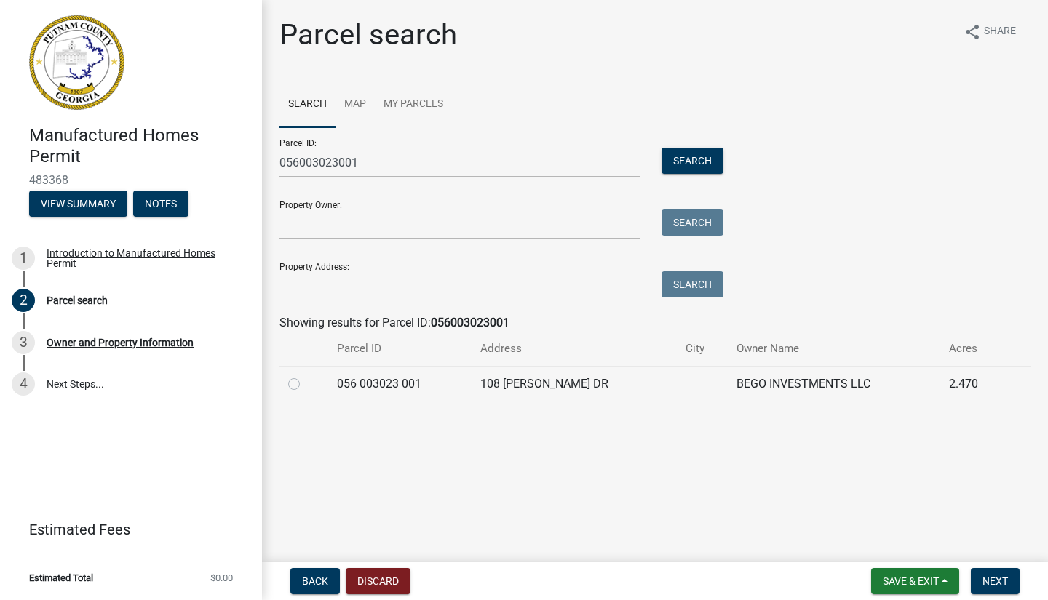
click at [306, 375] on label at bounding box center [306, 375] width 0 height 0
click at [306, 383] on 001 "radio" at bounding box center [310, 379] width 9 height 9
radio 001 "true"
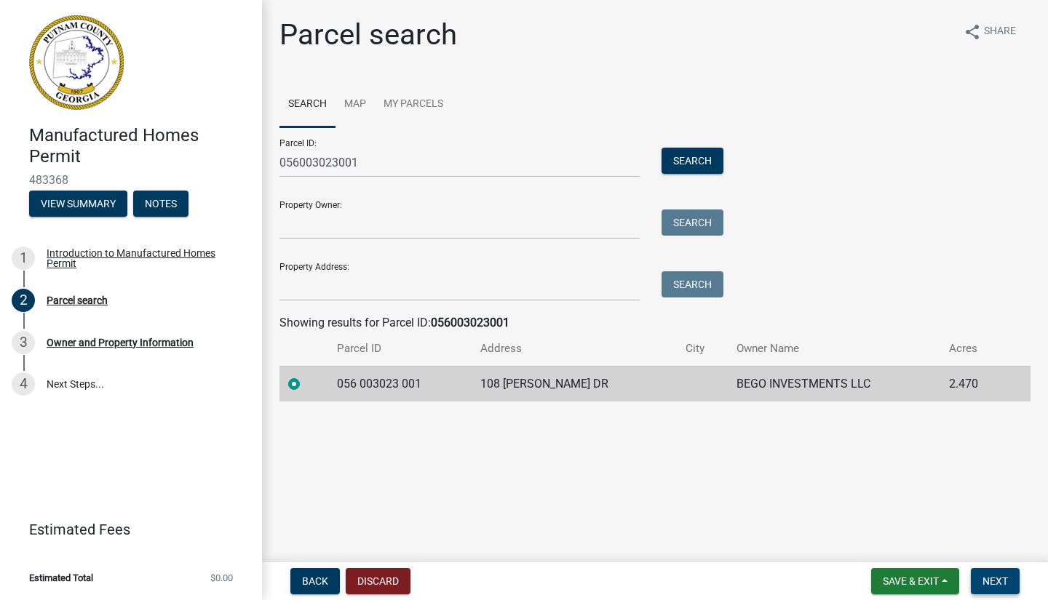
click at [984, 517] on span "Next" at bounding box center [994, 582] width 25 height 12
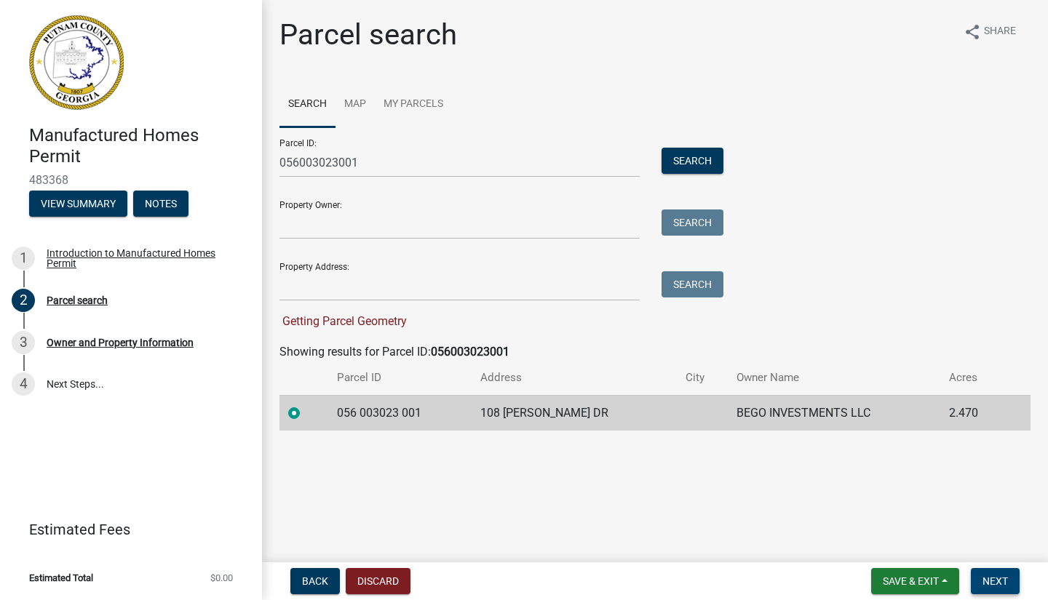
click at [997, 517] on span "Next" at bounding box center [994, 582] width 25 height 12
click at [995, 517] on span "Next" at bounding box center [994, 582] width 25 height 12
click at [375, 517] on button "Discard" at bounding box center [378, 581] width 65 height 26
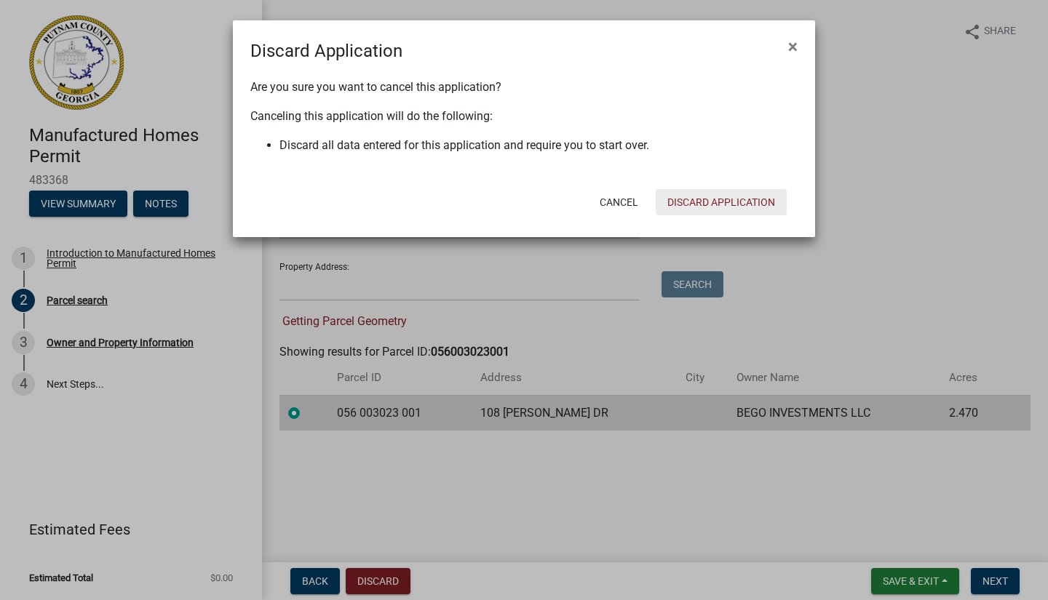
click at [701, 204] on button "Discard Application" at bounding box center [721, 202] width 131 height 26
